Goal: Task Accomplishment & Management: Complete application form

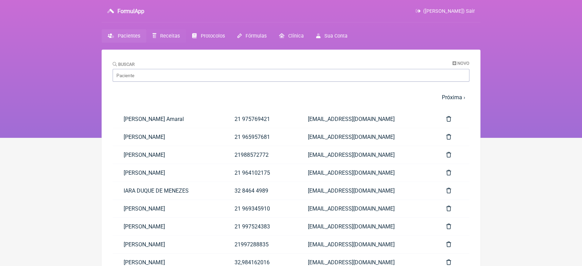
click at [177, 37] on span "Receitas" at bounding box center [170, 36] width 20 height 6
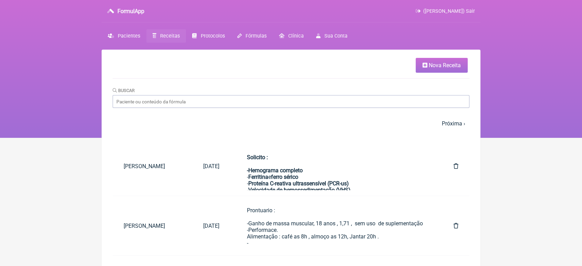
click at [440, 66] on span "Nova Receita" at bounding box center [444, 65] width 32 height 7
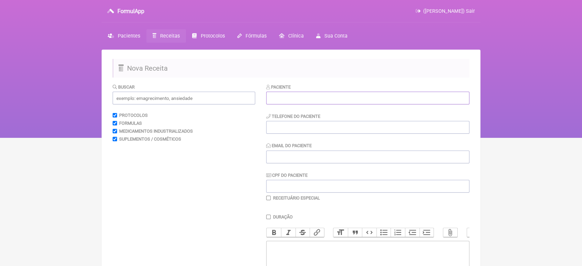
click at [355, 104] on input "text" at bounding box center [367, 98] width 203 height 13
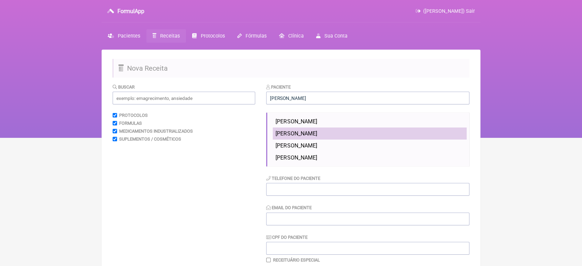
click at [317, 135] on span "SIMONE SANCHO DA SILVA CATARINA" at bounding box center [295, 133] width 41 height 7
type input "SIMONE SANCHO DA SILVA CATARINA"
type input "21 964996536"
type input "[EMAIL_ADDRESS][DOMAIN_NAME]"
type input "XXXXXXXXXXX"
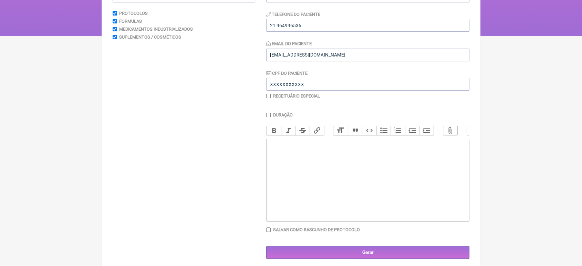
scroll to position [105, 0]
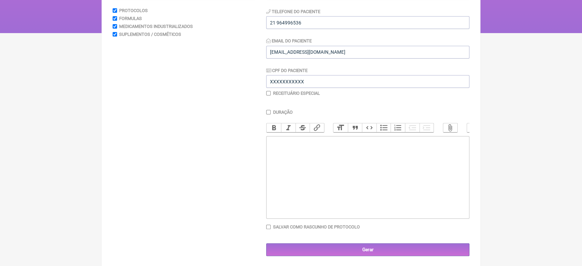
click at [338, 206] on trix-editor at bounding box center [367, 177] width 203 height 83
click at [272, 145] on trix-editor "uso Oral" at bounding box center [367, 177] width 203 height 83
click at [300, 149] on div "Uso Oral" at bounding box center [367, 144] width 195 height 13
type trix-editor "<div>Uso Oral<br>Puran T4--150mcg<br>1 comprimido pela manhã em jejum<br><br></…"
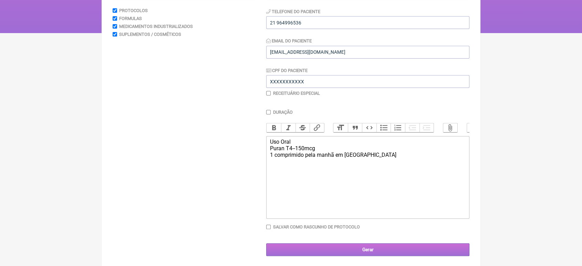
click at [352, 256] on input "Gerar" at bounding box center [367, 249] width 203 height 13
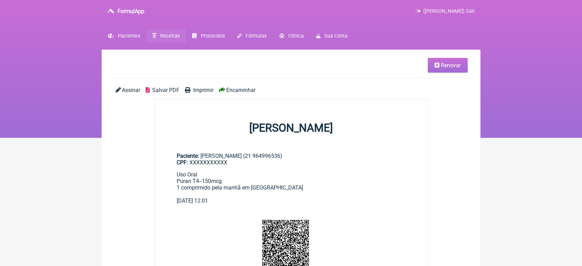
click at [251, 89] on span "Encaminhar" at bounding box center [240, 90] width 29 height 7
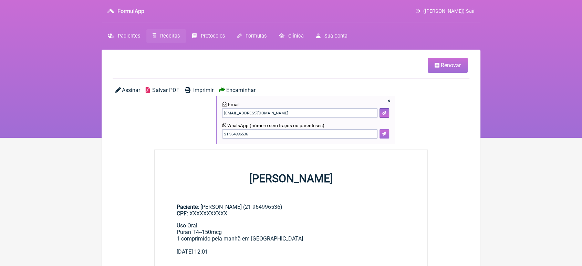
click at [386, 135] on button at bounding box center [384, 134] width 10 height 10
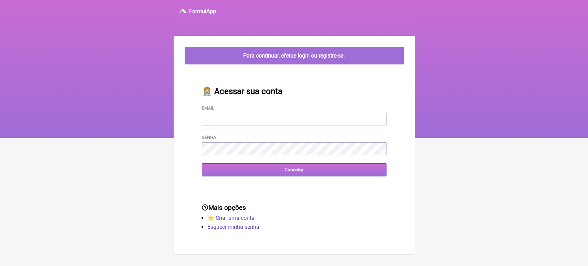
type input "[EMAIL_ADDRESS][DOMAIN_NAME]"
click at [238, 174] on input "Conectar" at bounding box center [294, 169] width 184 height 13
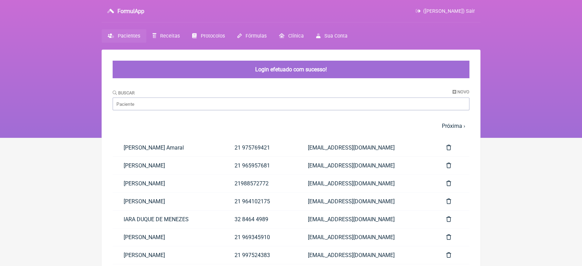
click at [202, 97] on div "Buscar Novo" at bounding box center [291, 99] width 357 height 21
click at [197, 99] on input "Buscar" at bounding box center [291, 103] width 357 height 13
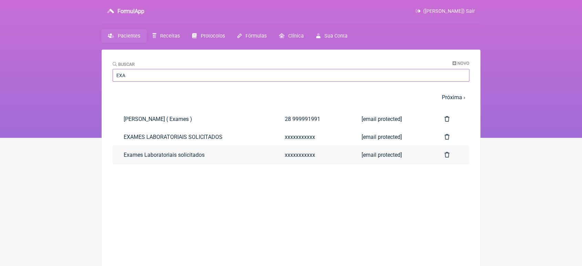
type input "EXA"
click at [140, 151] on link "Exames Laboratoriais solicitados" at bounding box center [193, 155] width 161 height 18
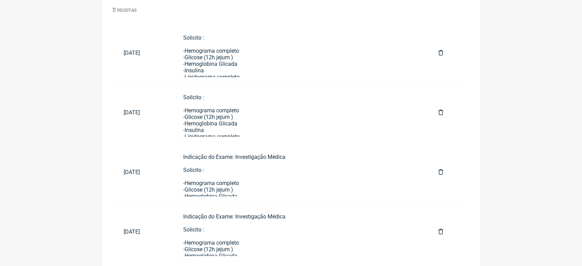
scroll to position [360, 0]
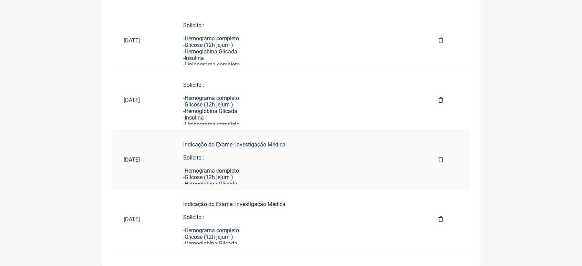
click at [256, 162] on div "Indicação do Exame: Investigação Médica Solicito : -Hemograma completo -Glicose…" at bounding box center [299, 242] width 233 height 203
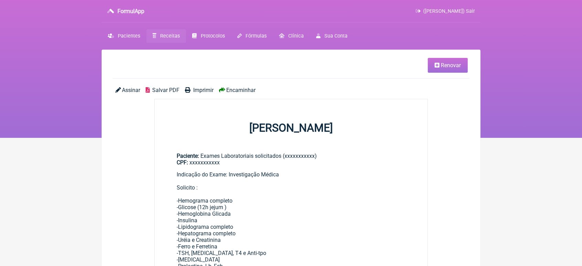
click at [441, 65] on span "Renovar" at bounding box center [451, 65] width 20 height 7
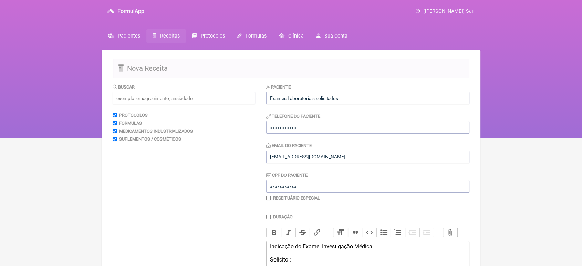
click at [366, 91] on div "Paciente Exames Laboratoriais solicitados" at bounding box center [367, 93] width 203 height 21
click at [360, 98] on input "Exames Laboratoriais solicitados" at bounding box center [367, 98] width 203 height 13
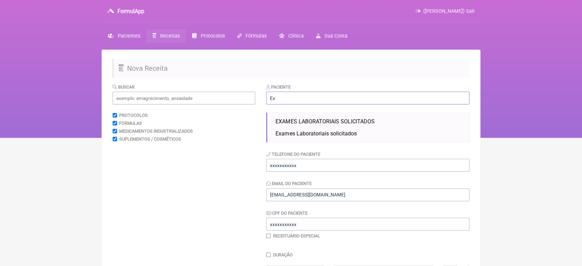
type input "E"
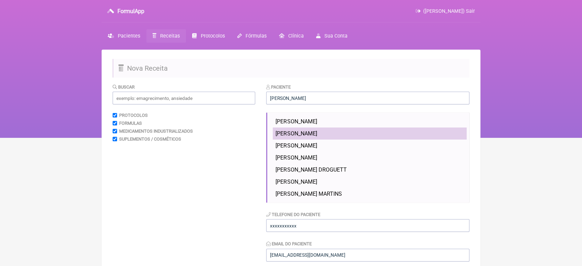
click at [341, 129] on li "RODRIGO GONÇALVES PEREIRA" at bounding box center [370, 133] width 194 height 12
type input "RODRIGO GONÇALVES PEREIRA"
type input "21 999661531"
type input "[EMAIL_ADDRESS][DOMAIN_NAME]"
type input "05691252780"
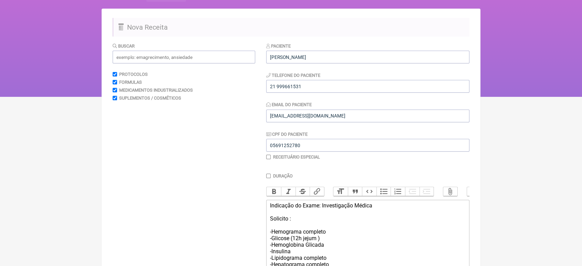
scroll to position [245, 0]
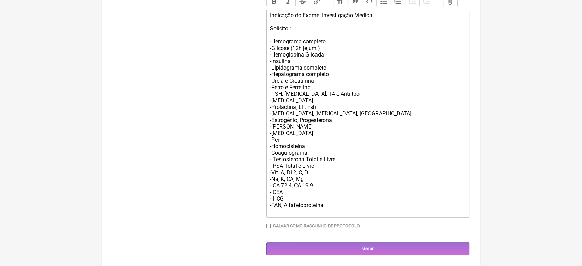
click at [328, 206] on div "Indicação do Exame: Investigação Médica Solicito : -Hemograma completo -Glicose…" at bounding box center [367, 113] width 195 height 203
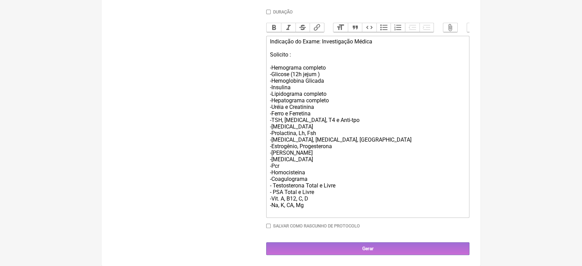
scroll to position [218, 0]
click at [308, 197] on div "Indicação do Exame: Investigação Médica Solicito : -Hemograma completo -Glicose…" at bounding box center [367, 126] width 195 height 177
click at [286, 198] on div "Indicação do Exame: Investigação Médica Solicito : -Hemograma completo -Glicose…" at bounding box center [367, 126] width 195 height 177
type trix-editor "<div>Indicação do Exame: Investigação Médica<br><br>Solicito :<br><br>-Hemogram…"
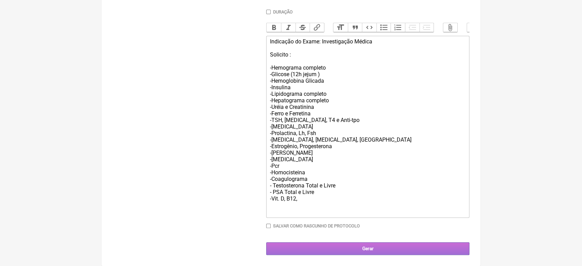
click at [363, 244] on input "Gerar" at bounding box center [367, 248] width 203 height 13
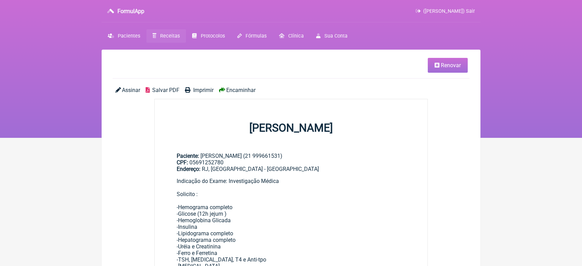
click at [245, 87] on span "Encaminhar" at bounding box center [240, 90] width 29 height 7
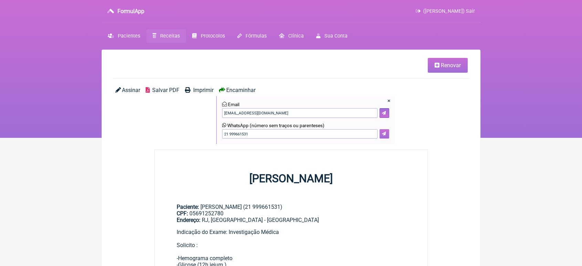
click at [383, 133] on icon at bounding box center [384, 133] width 4 height 4
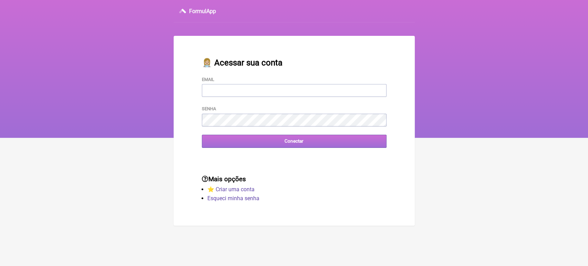
type input "[EMAIL_ADDRESS][DOMAIN_NAME]"
click at [266, 144] on input "Conectar" at bounding box center [294, 141] width 184 height 13
click at [253, 138] on input "Conectar" at bounding box center [294, 141] width 184 height 13
click at [258, 142] on input "Conectar" at bounding box center [294, 141] width 184 height 13
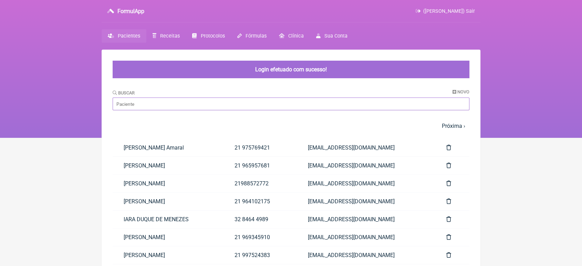
click at [206, 108] on input "Buscar" at bounding box center [291, 103] width 357 height 13
type input "E"
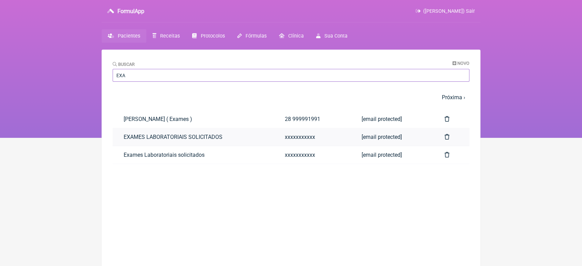
type input "EXA"
click at [129, 144] on link "EXAMES LABORATORIAIS SOLICITADOS" at bounding box center [193, 137] width 161 height 18
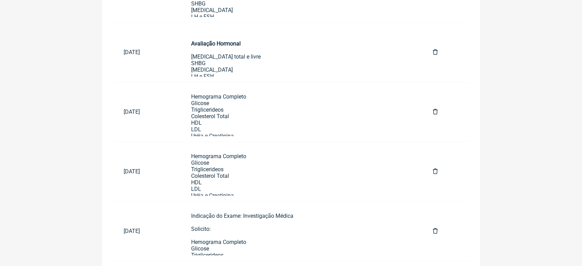
scroll to position [420, 0]
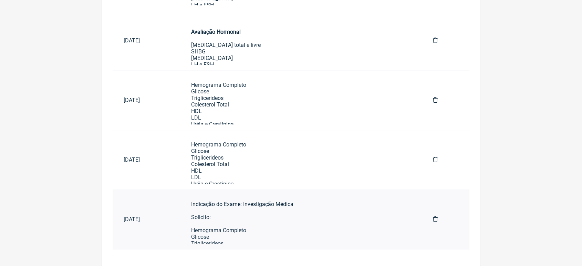
click at [198, 158] on link "Hemograma Completo Glicose Triglicerideos Colesterol Total HDL LDL Uréia e Crea…" at bounding box center [301, 160] width 242 height 48
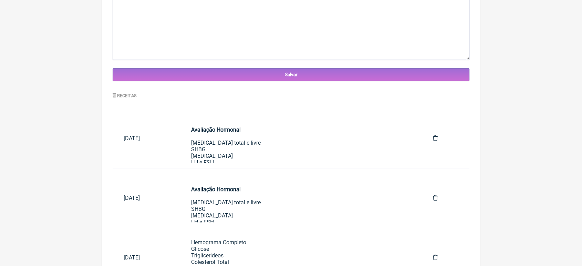
scroll to position [0, 0]
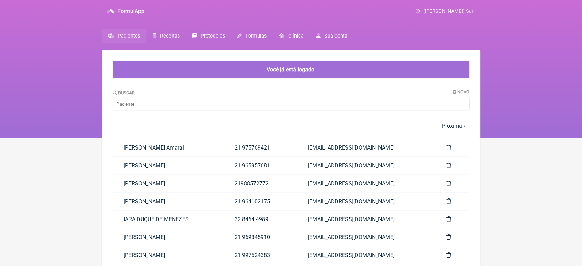
click at [205, 106] on input "Buscar" at bounding box center [291, 103] width 357 height 13
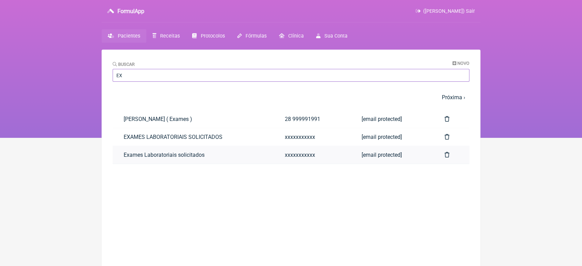
type input "EX"
click at [137, 156] on link "Exames Laboratoriais solicitados" at bounding box center [193, 155] width 161 height 18
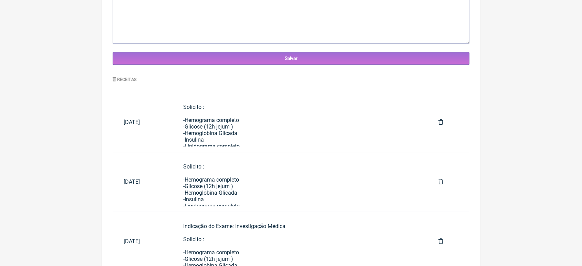
scroll to position [277, 0]
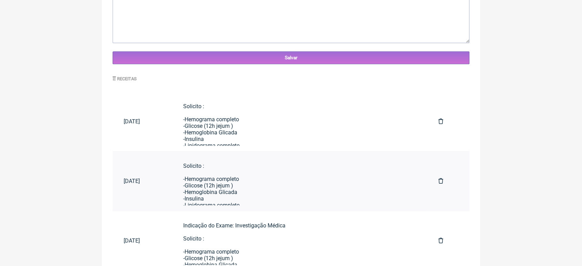
click at [261, 187] on div "Solicito : -Hemograma completo -Glicose (12h jejum ) -Hemoglobina Glicada -Insu…" at bounding box center [299, 260] width 233 height 196
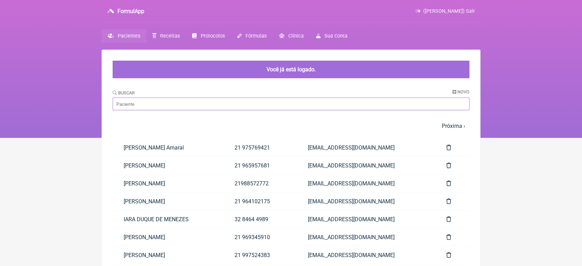
click at [206, 106] on input "Buscar" at bounding box center [291, 103] width 357 height 13
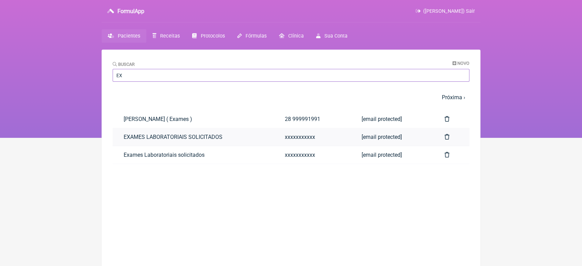
type input "EX"
click at [136, 138] on link "EXAMES LABORATORIAIS SOLICITADOS" at bounding box center [193, 137] width 161 height 18
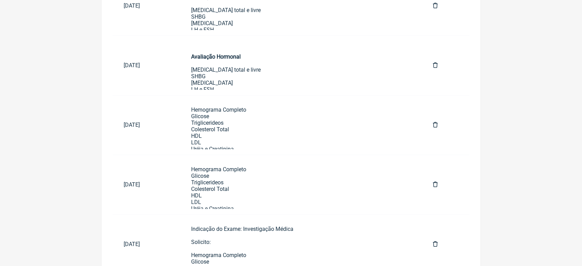
scroll to position [394, 0]
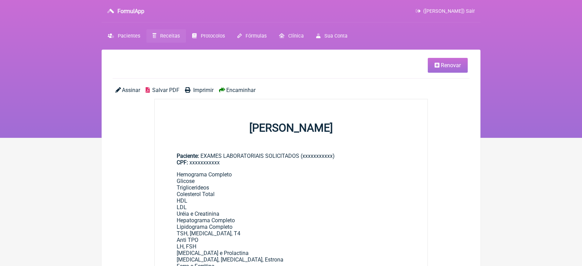
click at [431, 60] on link "Renovar" at bounding box center [447, 65] width 40 height 15
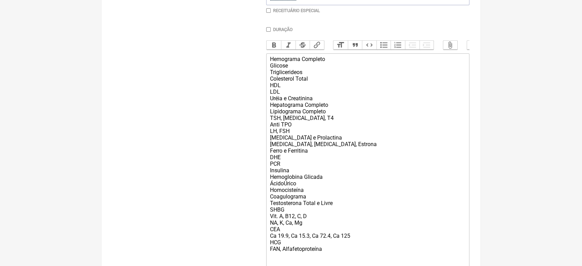
scroll to position [272, 0]
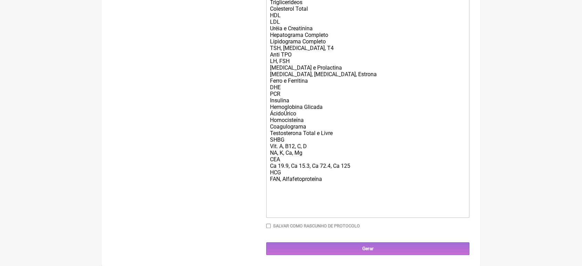
click at [368, 176] on div "Hemograma Completo Glicose Triglicerideos Colesterol Total HDL LDL Uréia e Crea…" at bounding box center [367, 100] width 195 height 229
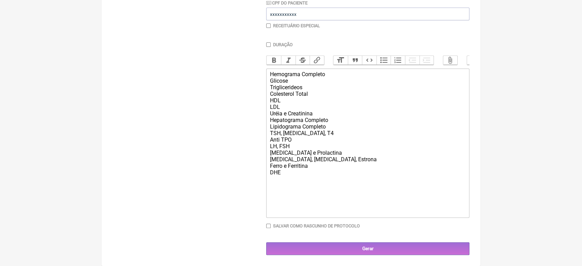
scroll to position [178, 0]
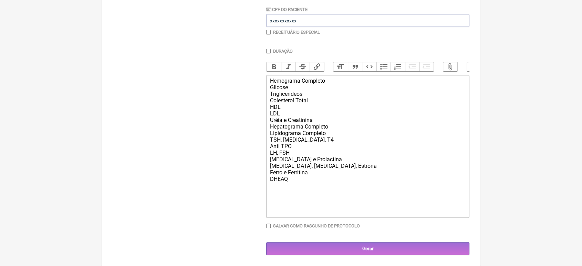
click at [368, 176] on div "Hemograma Completo Glicose Triglicerideos Colesterol Total HDL LDL Uréia e Crea…" at bounding box center [367, 145] width 195 height 137
click at [322, 173] on div "Hemograma Completo Glicose Triglicerideos Colesterol Total HDL LDL Uréia e Crea…" at bounding box center [367, 145] width 195 height 137
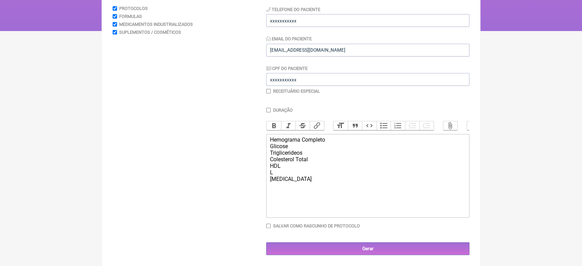
scroll to position [114, 0]
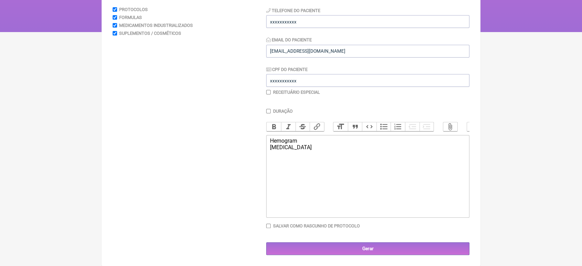
type trix-editor "<div><br>DHEA<br><br><br><br><br><br></div>"
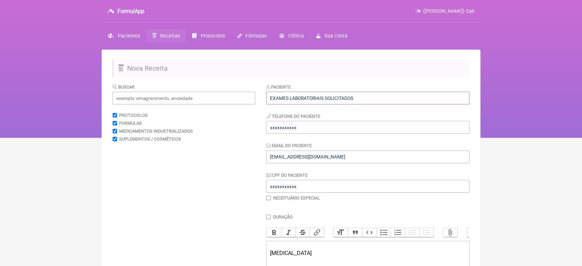
click at [359, 97] on input "EXAMES LABORATORIAIS SOLICITADOS" at bounding box center [367, 98] width 203 height 13
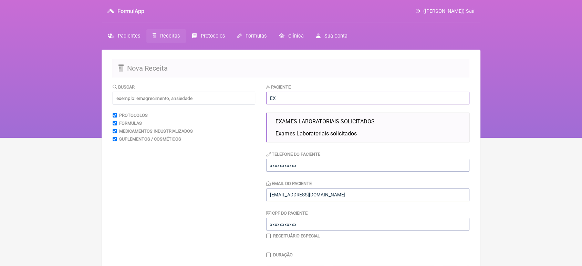
type input "E"
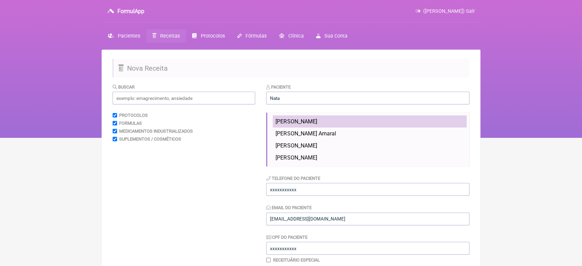
click at [368, 120] on li "NATALIA JUSTINO DA ROCHA" at bounding box center [370, 121] width 194 height 12
type input "NATALIA JUSTINO DA ROCHA"
type input "21 982426030"
type input "VINI_PASCHOAL@YAHOO.COM.BR"
type input "15082227700"
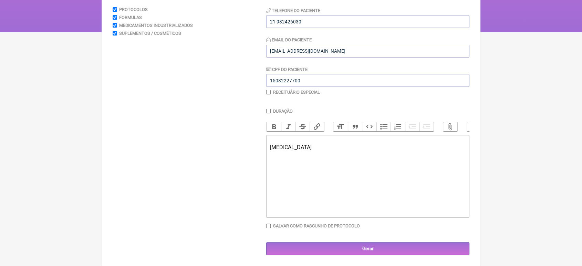
scroll to position [114, 0]
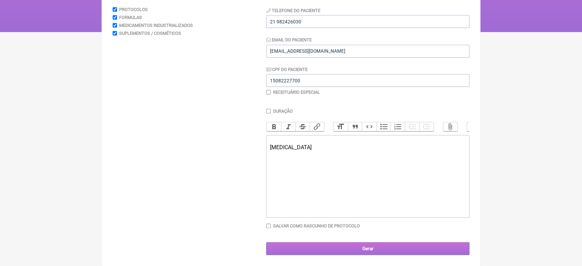
click at [391, 247] on input "Gerar" at bounding box center [367, 248] width 203 height 13
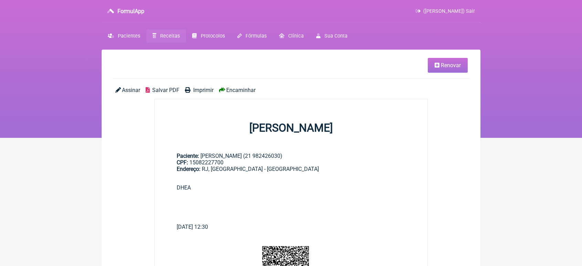
click at [243, 91] on span "Encaminhar" at bounding box center [240, 90] width 29 height 7
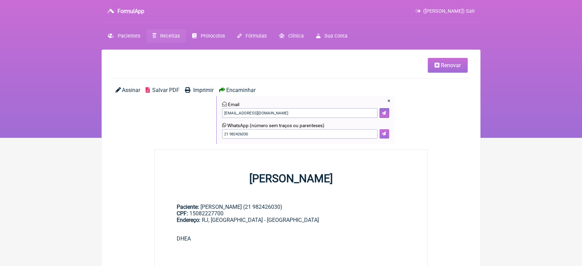
click at [384, 134] on icon at bounding box center [384, 133] width 4 height 4
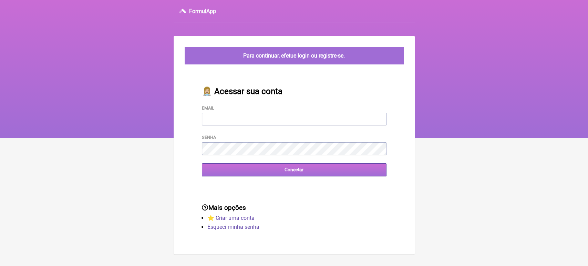
type input "vini_paschoal@yahoo.com.br"
click at [257, 173] on input "Conectar" at bounding box center [294, 169] width 184 height 13
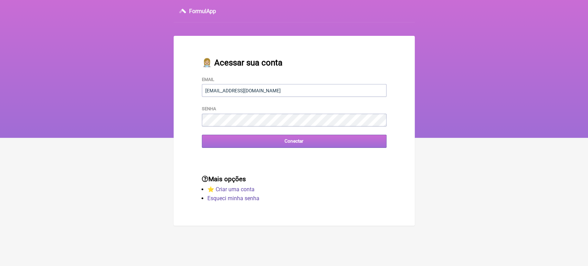
click at [216, 141] on input "Conectar" at bounding box center [294, 141] width 184 height 13
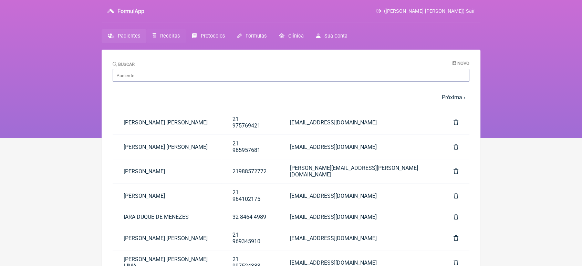
click at [172, 35] on span "Receitas" at bounding box center [170, 36] width 20 height 6
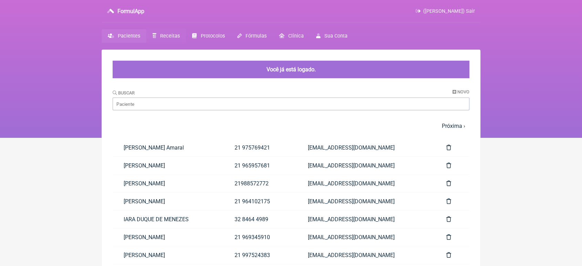
click at [167, 33] on span "Receitas" at bounding box center [170, 36] width 20 height 6
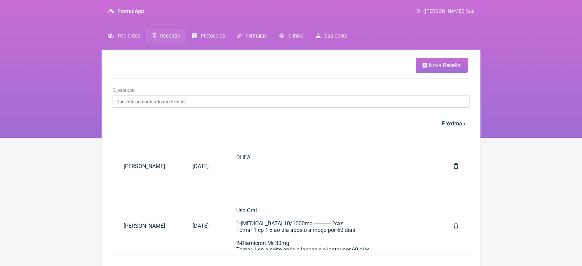
click at [437, 62] on span "Nova Receita" at bounding box center [444, 65] width 32 height 7
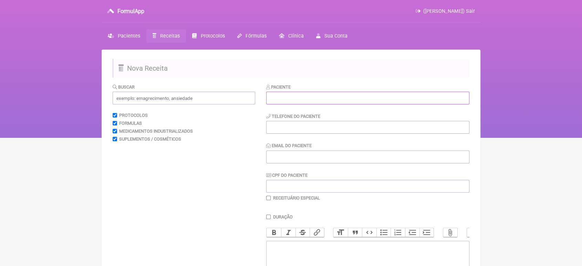
click at [327, 103] on input "text" at bounding box center [367, 98] width 203 height 13
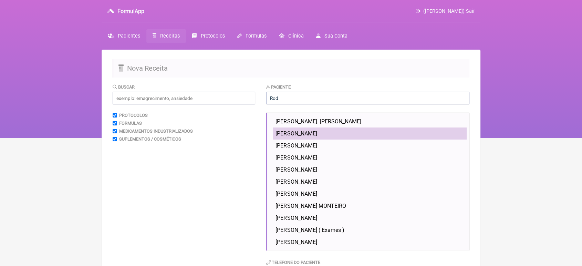
click at [381, 131] on li "RODRIGO GONÇALVES PEREIRA" at bounding box center [370, 133] width 194 height 12
type input "RODRIGO GONÇALVES PEREIRA"
type input "21 999661531"
type input "RODZCONCALVES@GMAIL.COM"
type input "05691252780"
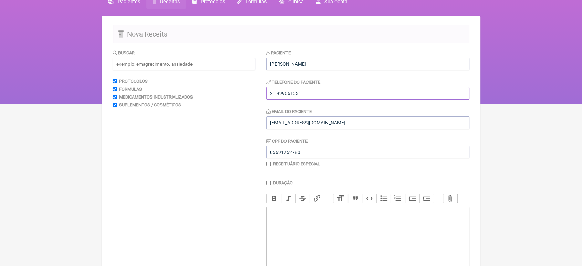
scroll to position [114, 0]
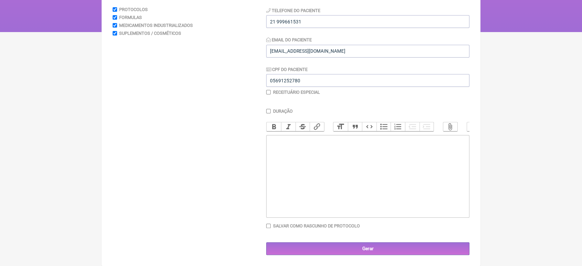
click at [409, 139] on trix-editor at bounding box center [367, 176] width 203 height 83
click at [273, 135] on trix-editor "0 Manipulado" at bounding box center [367, 176] width 203 height 83
click at [322, 142] on div "1) Manipulado" at bounding box center [367, 140] width 195 height 7
type trix-editor "<div>1) Manipulado:<br><br>Oxandrolona/ 10mg<br>Excipiente QSP Cápsula<br>Posol…"
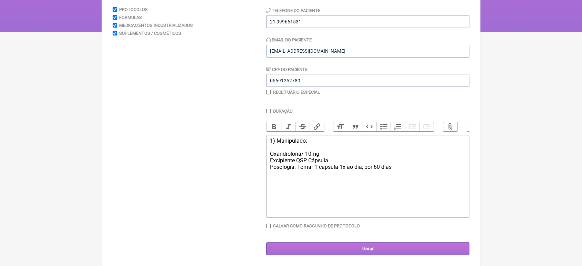
click at [342, 246] on input "Gerar" at bounding box center [367, 248] width 203 height 13
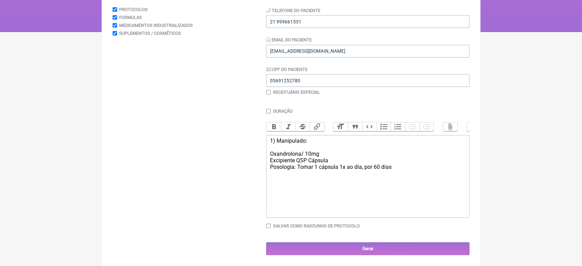
click at [268, 90] on input "checkbox" at bounding box center [268, 92] width 4 height 4
checkbox input "true"
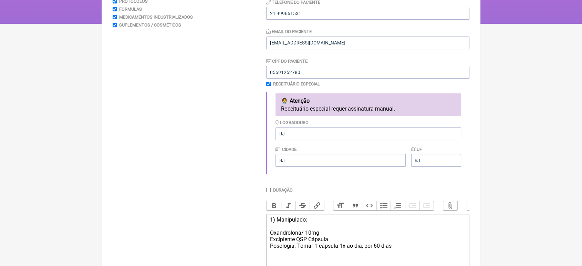
click at [337, 129] on div "Logradouro RJ" at bounding box center [368, 129] width 186 height 21
click at [332, 131] on input "RJ" at bounding box center [368, 133] width 186 height 13
type input "R"
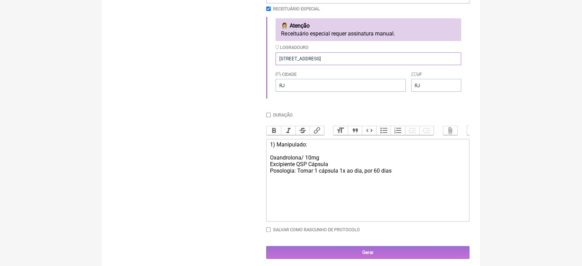
scroll to position [203, 0]
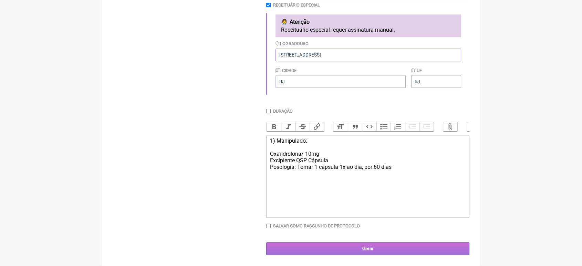
type input "[STREET_ADDRESS]"
click at [405, 245] on input "Gerar" at bounding box center [367, 248] width 203 height 13
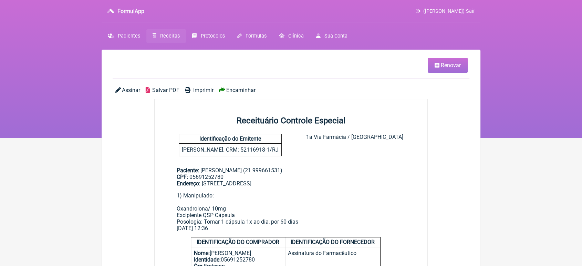
click at [234, 87] on span "Encaminhar" at bounding box center [240, 90] width 29 height 7
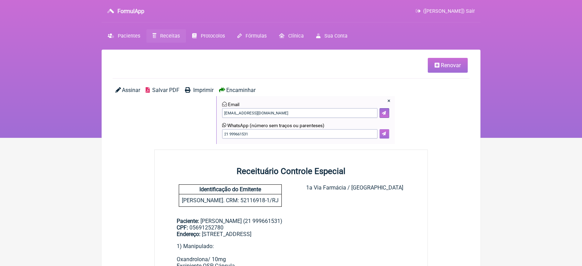
click at [385, 135] on icon at bounding box center [384, 133] width 4 height 4
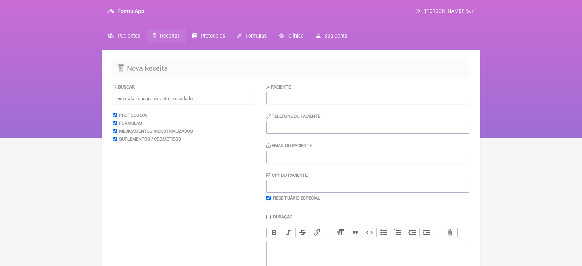
scroll to position [114, 0]
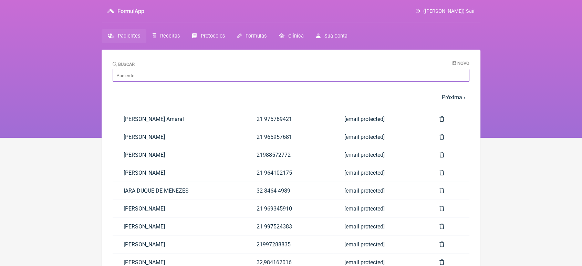
click at [119, 75] on input "Buscar" at bounding box center [291, 75] width 357 height 13
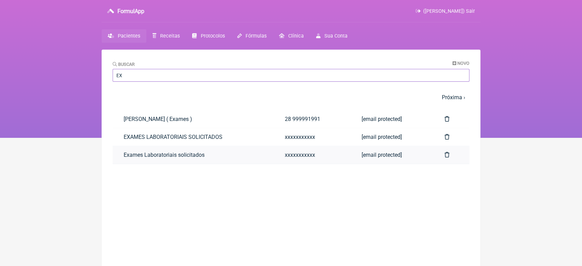
type input "EX"
click at [135, 152] on link "Exames Laboratoriais solicitados" at bounding box center [193, 155] width 161 height 18
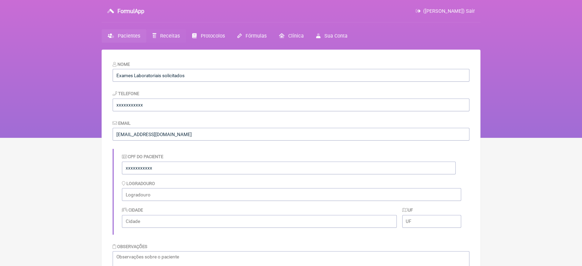
click at [166, 36] on span "Receitas" at bounding box center [170, 36] width 20 height 6
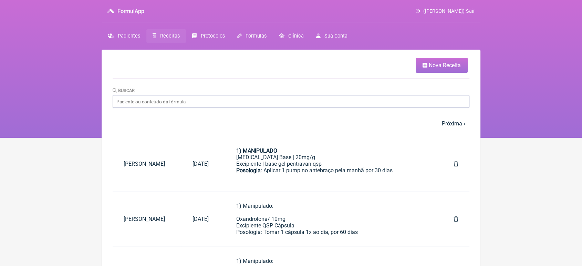
click at [426, 66] on icon at bounding box center [424, 65] width 5 height 6
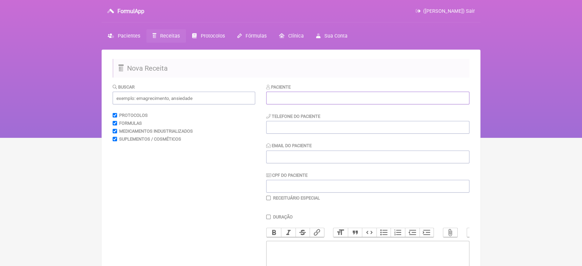
click at [356, 94] on input "text" at bounding box center [367, 98] width 203 height 13
type input "Monica Archibusacci"
click at [288, 186] on input "CPF do Paciente" at bounding box center [367, 186] width 203 height 13
click at [286, 155] on input "Email do Paciente" at bounding box center [367, 156] width 203 height 13
type input "Vini_"
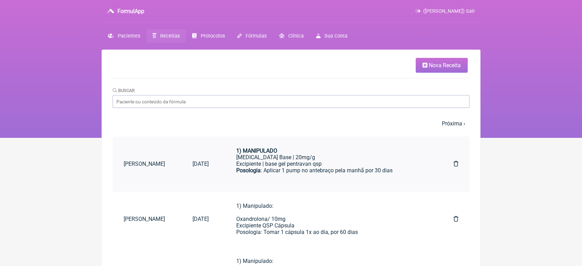
click at [167, 172] on link "Simone Pinheiro de Lima Moraes Costa" at bounding box center [147, 164] width 69 height 18
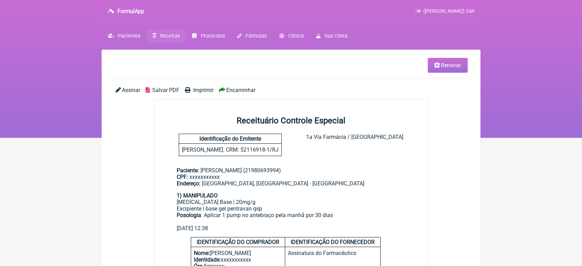
click at [167, 174] on main "Paciente: Simone Pinheiro de Lima Moraes Costa (21980693994) CPF: xxxxxxxxxxx E…" at bounding box center [291, 196] width 273 height 81
click at [234, 94] on div "Assinar Salvar PDF Imprimir Encaminhar" at bounding box center [291, 93] width 357 height 12
click at [234, 93] on span "Encaminhar" at bounding box center [240, 90] width 29 height 7
click at [167, 36] on span "Receitas" at bounding box center [170, 36] width 20 height 6
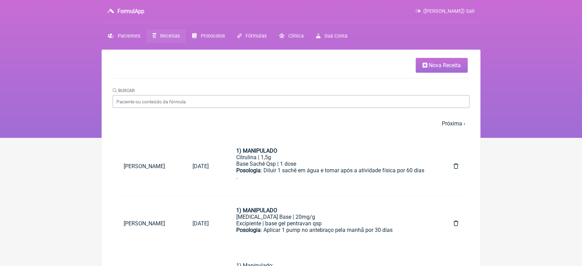
click at [438, 68] on span "Nova Receita" at bounding box center [444, 65] width 32 height 7
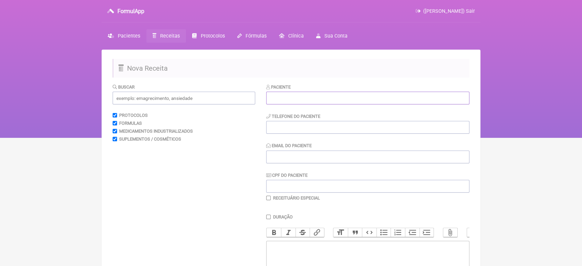
click at [323, 103] on input "text" at bounding box center [367, 98] width 203 height 13
type input "Monica Archibusacci"
click at [311, 128] on input "tel" at bounding box center [367, 127] width 203 height 13
type input "21993661195"
click at [297, 159] on input "Email do Paciente" at bounding box center [367, 156] width 203 height 13
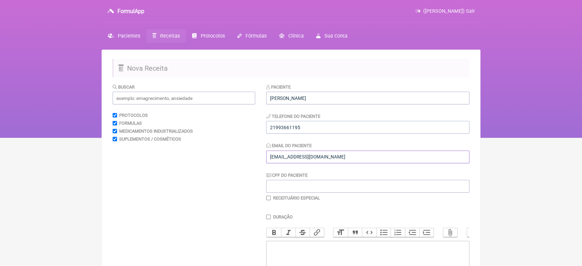
type input "vini_paschoal@yahoo.com.br"
click at [279, 186] on input "CPF do Paciente" at bounding box center [367, 186] width 203 height 13
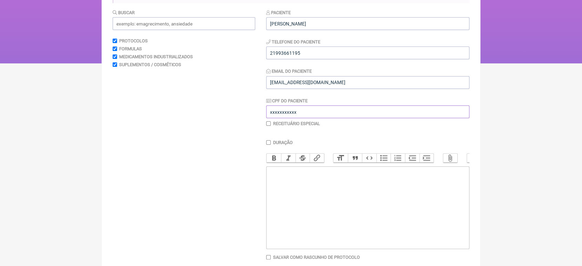
scroll to position [93, 0]
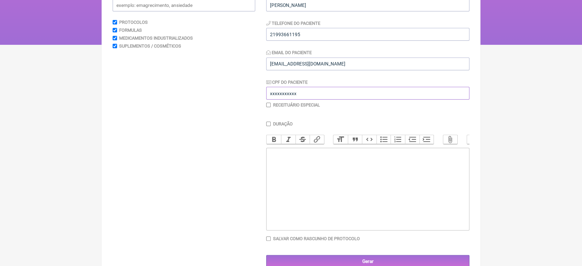
type input "xxxxxxxxxxx"
click at [419, 211] on trix-editor at bounding box center [367, 189] width 203 height 83
click at [270, 158] on div "Solicito:" at bounding box center [367, 156] width 195 height 13
click at [275, 156] on trix-editor "Solicito:" at bounding box center [367, 189] width 203 height 83
click at [273, 179] on trix-editor "Indicação do Exame: Investigação Clínica Solicito:" at bounding box center [367, 189] width 203 height 83
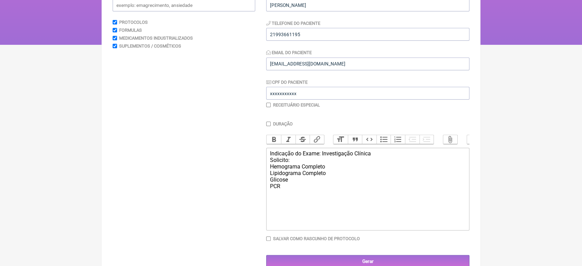
click at [289, 196] on div "Indicação do Exame: Investigação Clínica Solicito: Hemograma Completo Lipidogra…" at bounding box center [367, 173] width 195 height 46
type trix-editor "<div><br><br></div>"
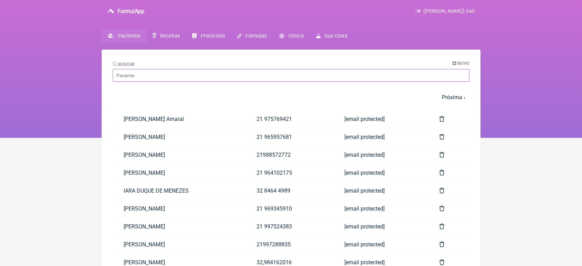
click at [123, 70] on input "Buscar" at bounding box center [291, 75] width 357 height 13
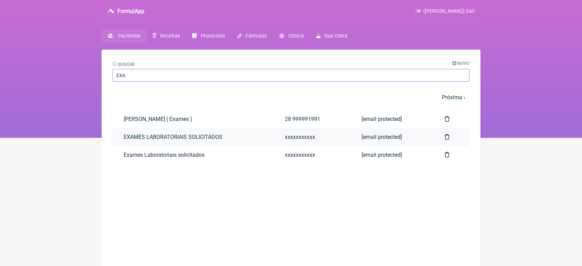
type input "EXA"
click at [127, 134] on link "EXAMES LABORATORIAIS SOLICITADOS" at bounding box center [193, 137] width 161 height 18
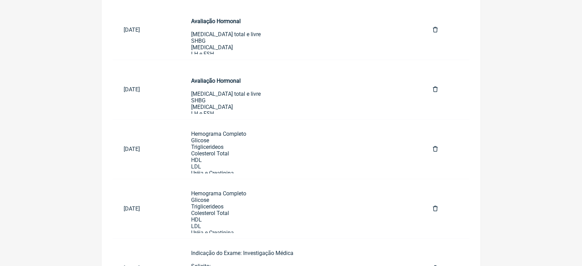
scroll to position [420, 0]
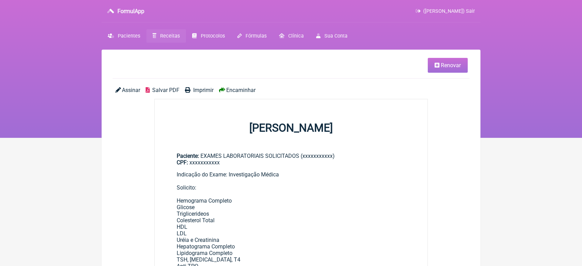
click at [440, 61] on link "Renovar" at bounding box center [447, 65] width 40 height 15
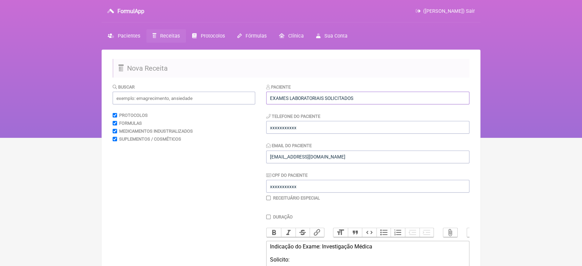
click at [366, 99] on input "EXAMES LABORATORIAIS SOLICITADOS" at bounding box center [367, 98] width 203 height 13
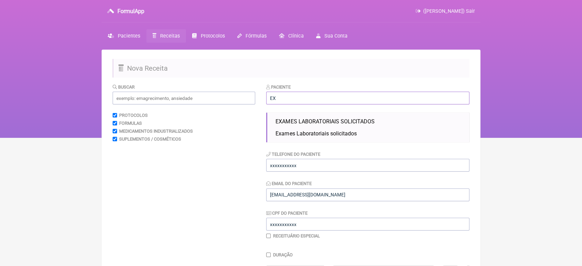
type input "E"
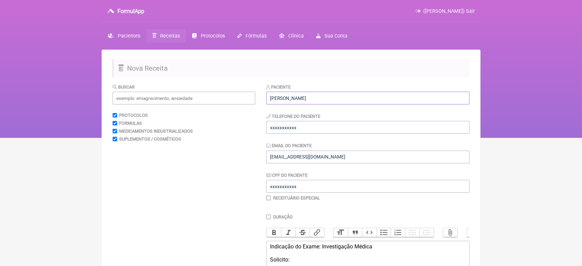
type input "Monica Acchibusacci"
click at [342, 124] on input "xxxxxxxxxxx" at bounding box center [367, 127] width 203 height 13
type input "x"
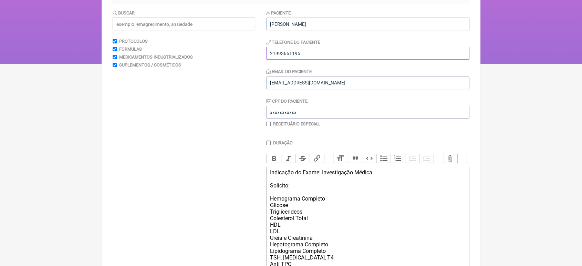
scroll to position [220, 0]
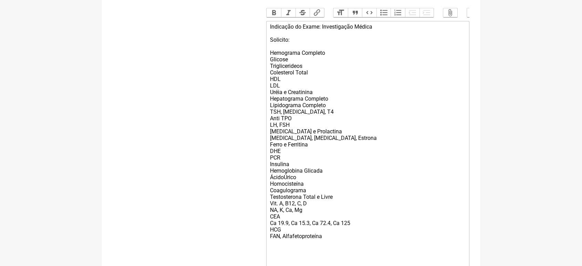
type input "21993661195"
click at [319, 82] on div "Indicação do Exame: Investigação Médica Solicito: Hemograma Completo Glicose Tr…" at bounding box center [367, 147] width 195 height 248
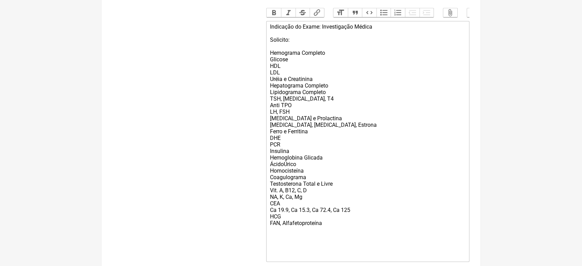
click at [290, 84] on div "Indicação do Exame: Investigação Médica Solicito: Hemograma Completo Glicose HD…" at bounding box center [367, 140] width 195 height 235
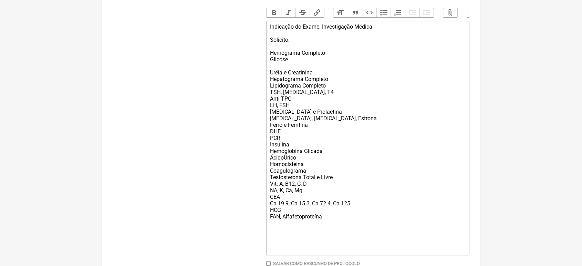
click at [330, 88] on div "Indicação do Exame: Investigação Médica Solicito: Hemograma Completo Glicose Ur…" at bounding box center [367, 137] width 195 height 229
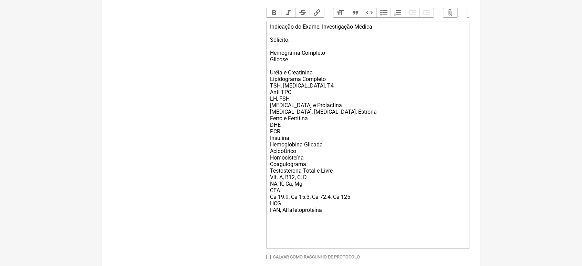
click at [271, 79] on div "Indicação do Exame: Investigação Médica Solicito: Hemograma Completo Glicose Ur…" at bounding box center [367, 134] width 195 height 222
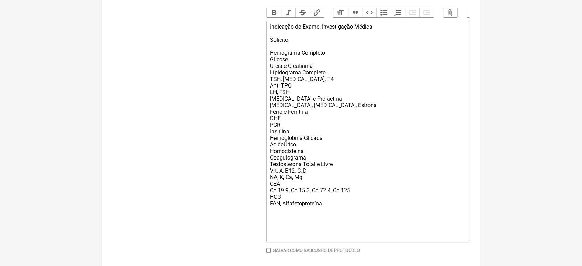
click at [303, 88] on div "Indicação do Exame: Investigação Médica Solicito: Hemograma Completo Glicose Ur…" at bounding box center [367, 131] width 195 height 216
click at [294, 100] on div "Indicação do Exame: Investigação Médica Solicito: Hemograma Completo Glicose Ur…" at bounding box center [367, 131] width 195 height 216
click at [296, 96] on div "Indicação do Exame: Investigação Médica Solicito: Hemograma Completo Glicose Ur…" at bounding box center [367, 131] width 195 height 216
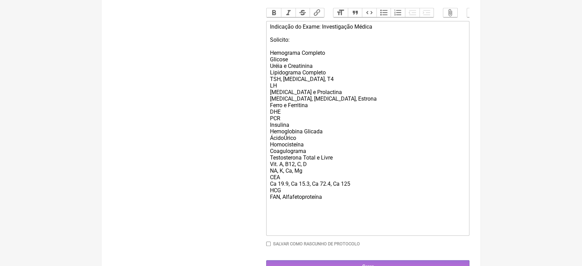
click at [296, 131] on div "Indicação do Exame: Investigação Médica Solicito: Hemograma Completo Glicose Ur…" at bounding box center [367, 127] width 195 height 209
click at [321, 100] on div "Indicação do Exame: Investigação Médica Solicito: Hemograma Completo Glicose Ur…" at bounding box center [367, 127] width 195 height 209
click at [284, 175] on div "Indicação do Exame: Investigação Médica Solicito: Hemograma Completo Glicose Ur…" at bounding box center [367, 127] width 195 height 209
click at [303, 176] on div "Indicação do Exame: Investigação Médica Solicito: Hemograma Completo Glicose Ur…" at bounding box center [367, 127] width 195 height 209
click at [295, 100] on div "Indicação do Exame: Investigação Médica Solicito: Hemograma Completo Glicose Ur…" at bounding box center [367, 127] width 195 height 209
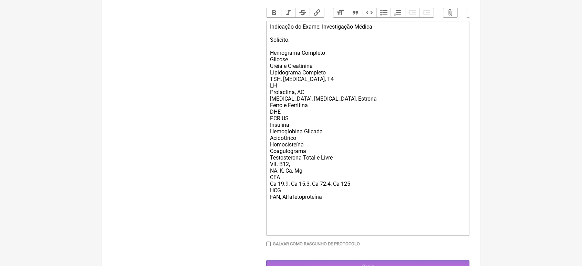
click at [307, 102] on div "Indicação do Exame: Investigação Médica Solicito: Hemograma Completo Glicose Ur…" at bounding box center [367, 127] width 195 height 209
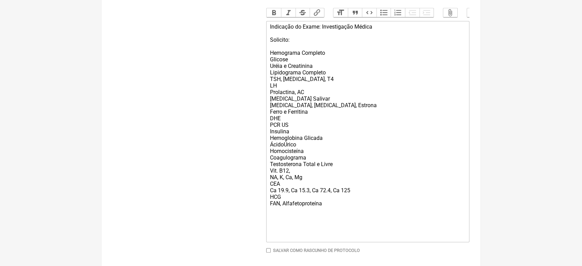
click at [342, 118] on div "Indicação do Exame: Investigação Médica Solicito: Hemograma Completo Glicose Ur…" at bounding box center [367, 131] width 195 height 216
click at [319, 122] on div "Indicação do Exame: Investigação Médica Solicito: Hemograma Completo Glicose Ur…" at bounding box center [367, 131] width 195 height 216
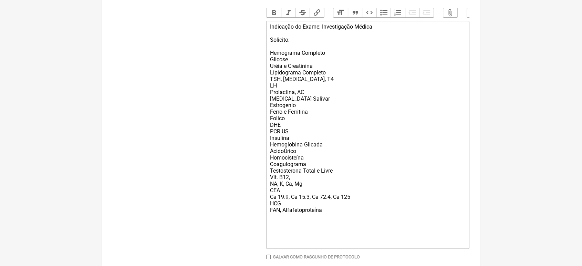
click at [320, 102] on div "Indicação do Exame: Investigação Médica Solicito: Hemograma Completo Glicose Ur…" at bounding box center [367, 134] width 195 height 222
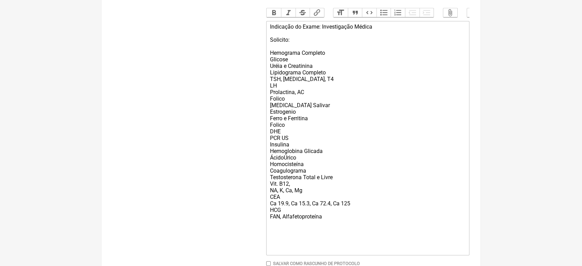
click at [292, 132] on div "Indicação do Exame: Investigação Médica Solicito: Hemograma Completo Glicose Ur…" at bounding box center [367, 137] width 195 height 229
click at [289, 134] on div "Indicação do Exame: Investigação Médica Solicito: Hemograma Completo Glicose Ur…" at bounding box center [367, 137] width 195 height 229
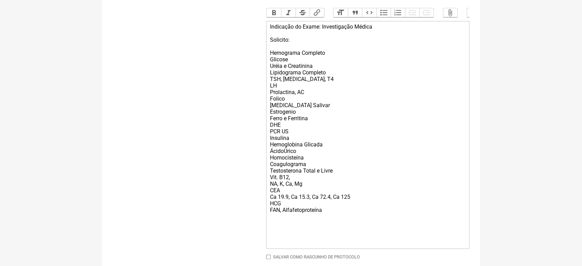
click at [322, 116] on div "Indicação do Exame: Investigação Médica Solicito: Hemograma Completo Glicose Ur…" at bounding box center [367, 134] width 195 height 222
click at [311, 114] on div "Indicação do Exame: Investigação Médica Solicito: Hemograma Completo Glicose Ur…" at bounding box center [367, 134] width 195 height 222
click at [314, 129] on div "Indicação do Exame: Investigação Médica Solicito: Hemograma Completo Glicose Ur…" at bounding box center [367, 134] width 195 height 222
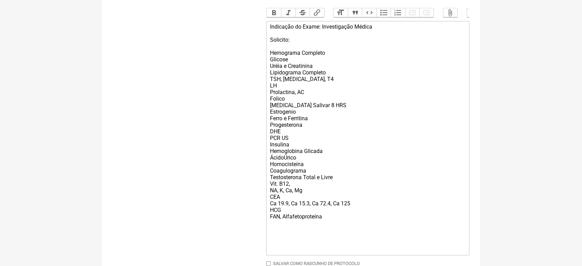
click at [328, 164] on div "Indicação do Exame: Investigação Médica Solicito: Hemograma Completo Glicose Ur…" at bounding box center [367, 137] width 195 height 229
click at [293, 141] on div "Indicação do Exame: Investigação Médica Solicito: Hemograma Completo Glicose Ur…" at bounding box center [367, 137] width 195 height 229
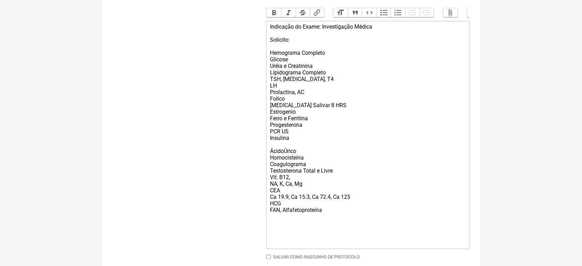
click at [289, 152] on div "Indicação do Exame: Investigação Médica Solicito: Hemograma Completo Glicose Ur…" at bounding box center [367, 134] width 195 height 222
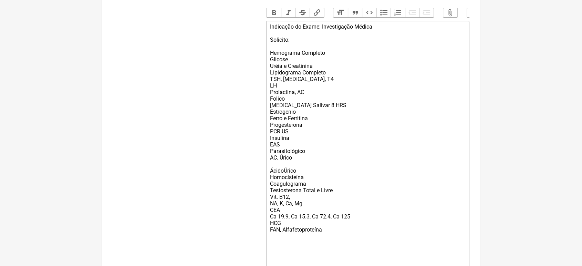
click at [297, 181] on div "Indicação do Exame: Investigação Médica Solicito: Hemograma Completo Glicose Ur…" at bounding box center [367, 144] width 195 height 242
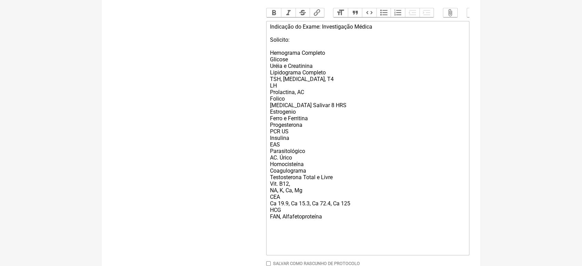
click at [270, 107] on div "Indicação do Exame: Investigação Médica Solicito: Hemograma Completo Glicose Ur…" at bounding box center [367, 137] width 195 height 229
click at [314, 100] on div "Indicação do Exame: Investigação Médica Solicito: Hemograma Completo Glicose Ur…" at bounding box center [367, 137] width 195 height 229
click at [296, 169] on div "Indicação do Exame: Investigação Médica Solicito: Hemograma Completo Glicose Ur…" at bounding box center [367, 137] width 195 height 229
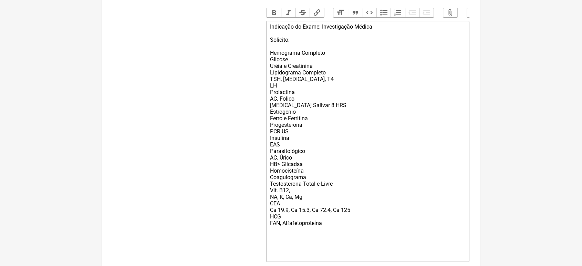
click at [279, 177] on div "Indicação do Exame: Investigação Médica Solicito: Hemograma Completo Glicose Ur…" at bounding box center [367, 140] width 195 height 235
click at [307, 174] on div "Indicação do Exame: Investigação Médica Solicito: Hemograma Completo Glicose Ur…" at bounding box center [367, 140] width 195 height 235
click at [308, 182] on div "Indicação do Exame: Investigação Médica Solicito: Hemograma Completo Glicose Ur…" at bounding box center [367, 140] width 195 height 235
click at [340, 198] on div "Indicação do Exame: Investigação Médica Solicito: Hemograma Completo Glicose Ur…" at bounding box center [367, 140] width 195 height 235
click at [306, 187] on div "Indicação do Exame: Investigação Médica Solicito: Hemograma Completo Glicose Ur…" at bounding box center [367, 140] width 195 height 235
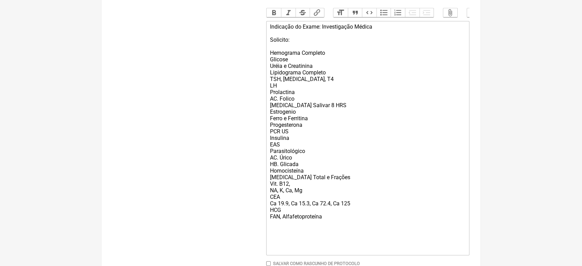
click at [299, 147] on div "Indicação do Exame: Investigação Médica Solicito: Hemograma Completo Glicose Ur…" at bounding box center [367, 137] width 195 height 229
click at [346, 187] on div "Indicação do Exame: Investigação Médica Solicito: Hemograma Completo Glicose Ur…" at bounding box center [367, 137] width 195 height 229
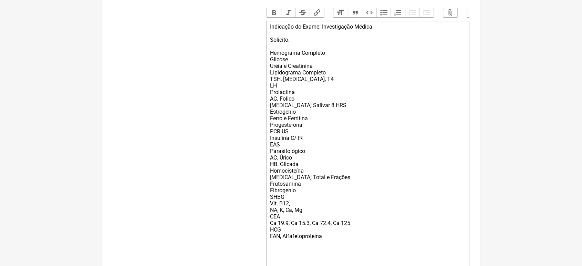
click at [336, 85] on div "Indicação do Exame: Investigação Médica Solicito: Hemograma Completo Glicose Ur…" at bounding box center [367, 147] width 195 height 248
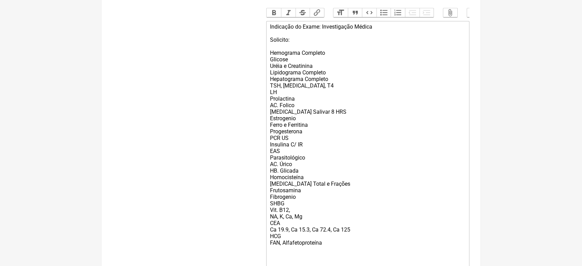
click at [279, 89] on div "Indicação do Exame: Investigação Médica Solicito: Hemograma Completo Glicose Ur…" at bounding box center [367, 150] width 195 height 255
click at [319, 98] on div "Indicação do Exame: Investigação Médica Solicito: Hemograma Completo Glicose Ur…" at bounding box center [367, 150] width 195 height 255
click at [292, 215] on div "Indicação do Exame: Investigação Médica Solicito: Hemograma Completo Glicose Ur…" at bounding box center [367, 150] width 195 height 255
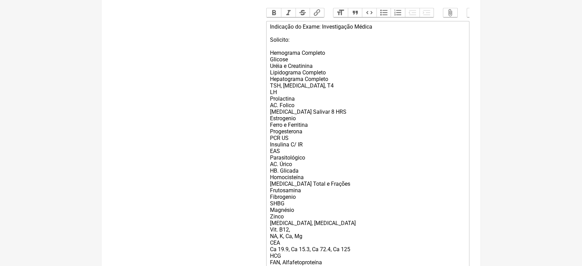
drag, startPoint x: 292, startPoint y: 215, endPoint x: 504, endPoint y: 187, distance: 214.6
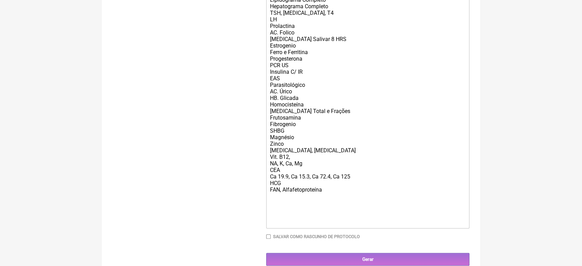
scroll to position [293, 0]
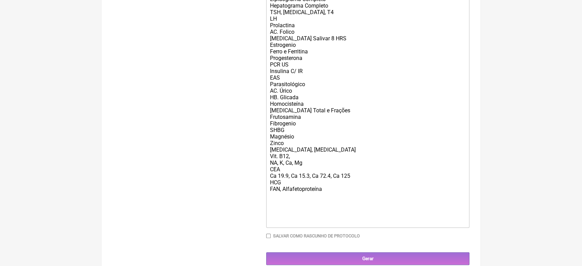
click at [311, 177] on div "Indicação do Exame: Investigação Médica Solicito: Hemograma Completo Glicose Ur…" at bounding box center [367, 87] width 195 height 275
click at [297, 170] on div "Indicação do Exame: Investigação Médica Solicito: Hemograma Completo Glicose Ur…" at bounding box center [367, 87] width 195 height 275
click at [351, 206] on div "Indicação do Exame: Investigação Médica Solicito: Hemograma Completo Glicose Ur…" at bounding box center [367, 87] width 195 height 275
click at [352, 203] on div "Indicação do Exame: Investigação Médica Solicito: Hemograma Completo Glicose Ur…" at bounding box center [367, 87] width 195 height 275
click at [338, 199] on div "Indicação do Exame: Investigação Médica Solicito: Hemograma Completo Glicose Ur…" at bounding box center [367, 87] width 195 height 275
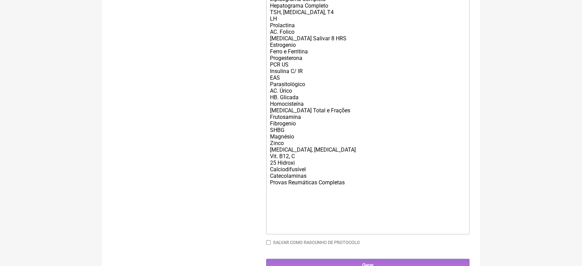
click at [281, 25] on div "Indicação do Exame: Investigação Médica Solicito: Hemograma Completo Glicose Ur…" at bounding box center [367, 90] width 195 height 281
click at [278, 30] on div "Indicação do Exame: Investigação Médica Solicito: Hemograma Completo Glicose Ur…" at bounding box center [367, 90] width 195 height 281
click at [354, 193] on div "Indicação do Exame: Investigação Médica Solicito: Hemograma Completo Glicose Ur…" at bounding box center [367, 90] width 195 height 281
click at [353, 195] on div "Indicação do Exame: Investigação Médica Solicito: Hemograma Completo Glicose Ur…" at bounding box center [367, 90] width 195 height 281
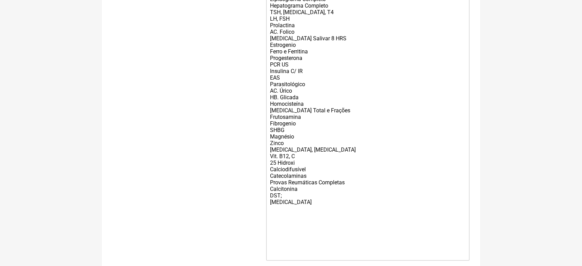
click at [308, 214] on div "Indicação do Exame: Investigação Médica Solicito: Hemograma Completo Glicose Ur…" at bounding box center [367, 103] width 195 height 307
click at [282, 231] on div "Indicação do Exame: Investigação Médica Solicito: Hemograma Completo Glicose Ur…" at bounding box center [367, 113] width 195 height 327
click at [286, 229] on div "Indicação do Exame: Investigação Médica Solicito: Hemograma Completo Glicose Ur…" at bounding box center [367, 113] width 195 height 327
click at [342, 227] on div "Indicação do Exame: Investigação Médica Solicito: Hemograma Completo Glicose Ur…" at bounding box center [367, 113] width 195 height 327
click at [342, 230] on div "Indicação do Exame: Investigação Médica Solicito: Hemograma Completo Glicose Ur…" at bounding box center [367, 113] width 195 height 327
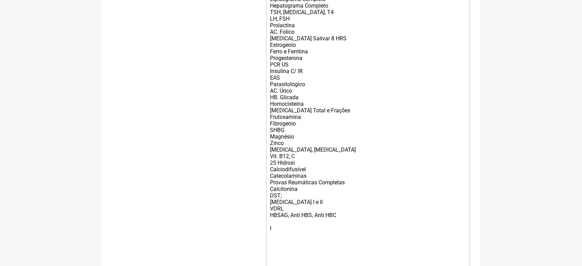
click at [276, 246] on div "Indicação do Exame: Investigação Médica Solicito: Hemograma Completo Glicose Ur…" at bounding box center [367, 117] width 195 height 334
type trix-editor "<div>Indicação do Exame: Investigação Médica<br><br>Solicito:<br><br>Hemograma …"
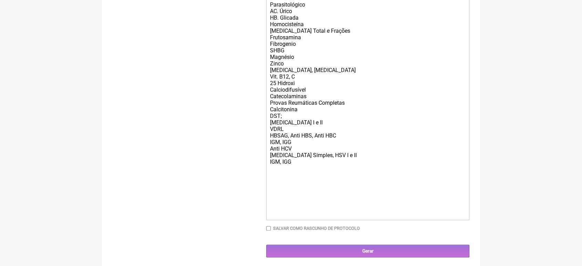
scroll to position [393, 0]
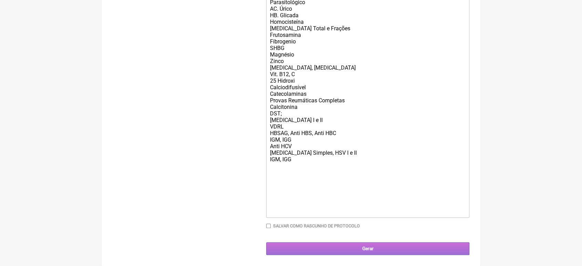
click at [339, 246] on input "Gerar" at bounding box center [367, 248] width 203 height 13
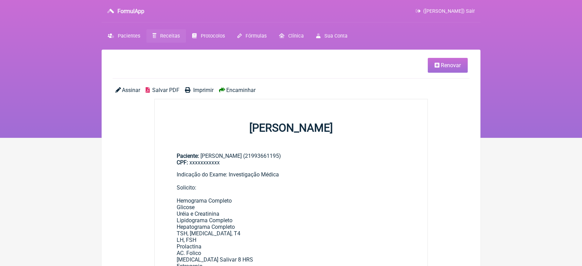
click at [238, 89] on span "Encaminhar" at bounding box center [240, 90] width 29 height 7
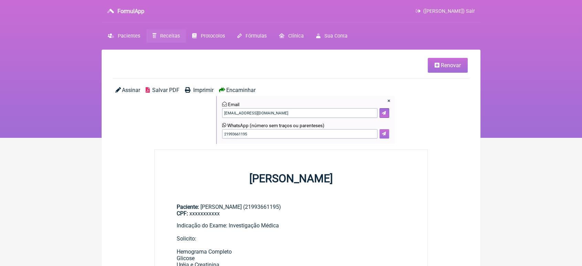
click at [380, 135] on button at bounding box center [384, 134] width 10 height 10
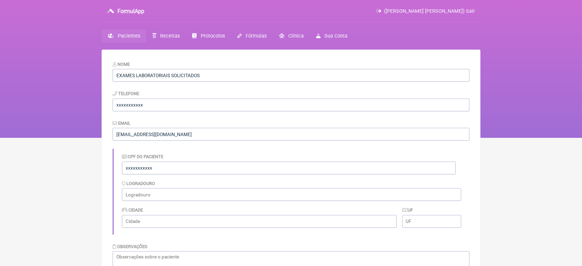
scroll to position [420, 0]
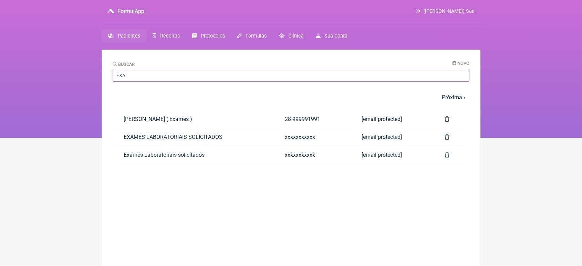
click at [137, 78] on input "EXA" at bounding box center [291, 75] width 357 height 13
type input "E"
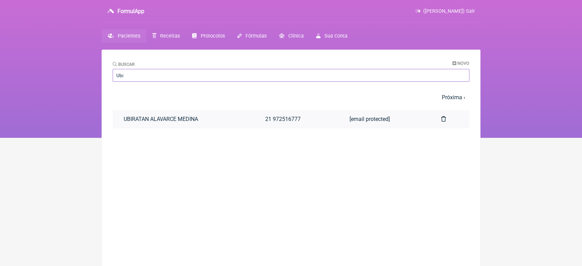
type input "Ubi"
click at [206, 120] on link "UBIRATAN ALAVARCE MEDINA" at bounding box center [183, 119] width 141 height 18
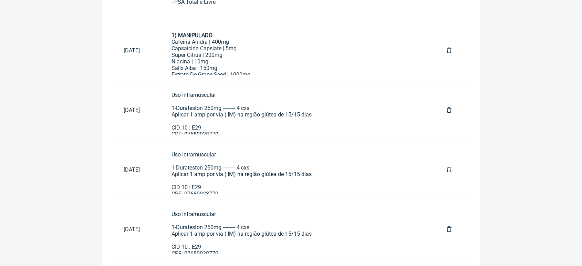
scroll to position [479, 0]
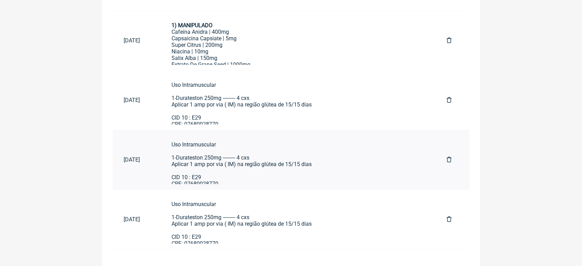
click at [329, 170] on div "Uso Intramuscular 1-Durateston 250mg --------- 4 cxs Aplicar 1 amp por via ( IM…" at bounding box center [297, 164] width 253 height 46
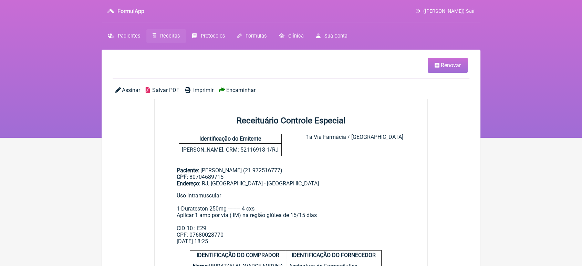
click at [449, 65] on span "Renovar" at bounding box center [451, 65] width 20 height 7
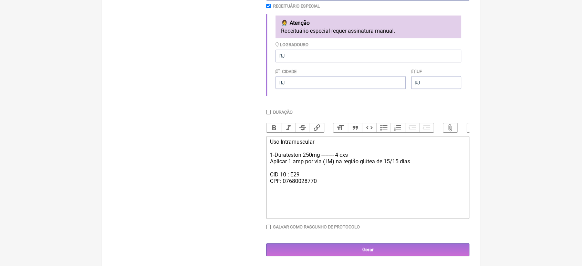
scroll to position [203, 0]
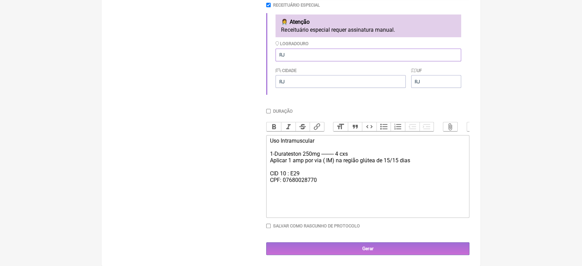
click at [308, 50] on input "RJ" at bounding box center [368, 55] width 186 height 13
type input "R"
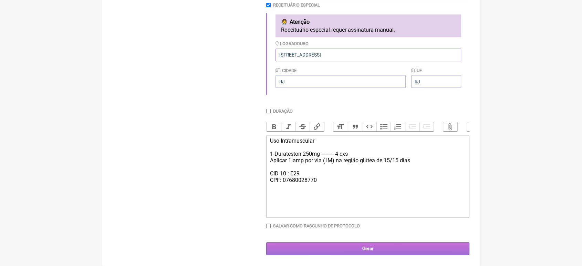
type input "Av. das Américas, 3500"
click at [372, 243] on input "Gerar" at bounding box center [367, 248] width 203 height 13
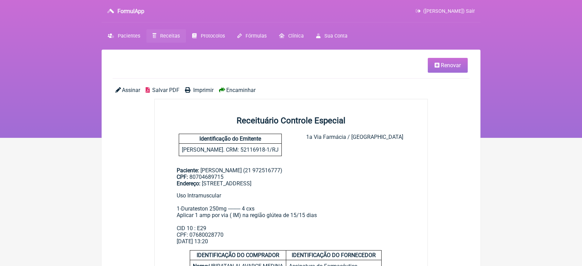
click at [202, 88] on span "Imprimir" at bounding box center [203, 90] width 20 height 7
click at [226, 91] on span "Encaminhar" at bounding box center [240, 90] width 29 height 7
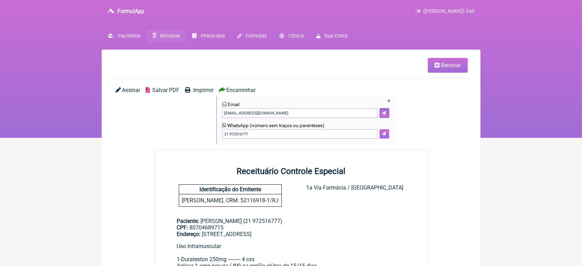
click at [381, 137] on button at bounding box center [384, 134] width 10 height 10
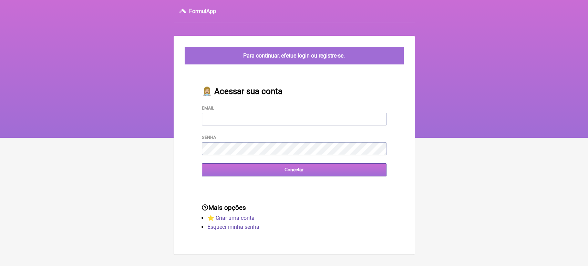
type input "[EMAIL_ADDRESS][DOMAIN_NAME]"
click at [244, 171] on input "Conectar" at bounding box center [294, 169] width 184 height 13
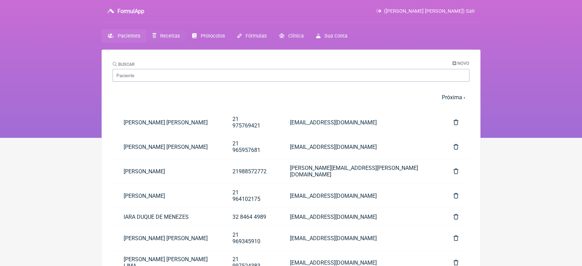
click at [175, 32] on link "Receitas" at bounding box center [166, 35] width 40 height 13
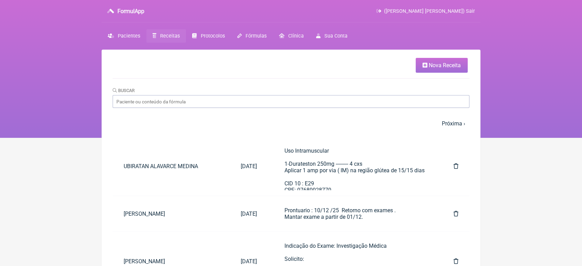
click at [428, 65] on span "Nova Receita" at bounding box center [444, 65] width 32 height 7
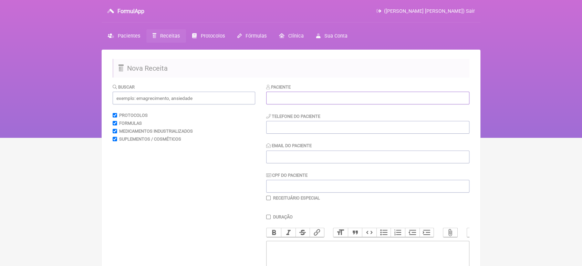
click at [378, 96] on input "text" at bounding box center [367, 98] width 203 height 13
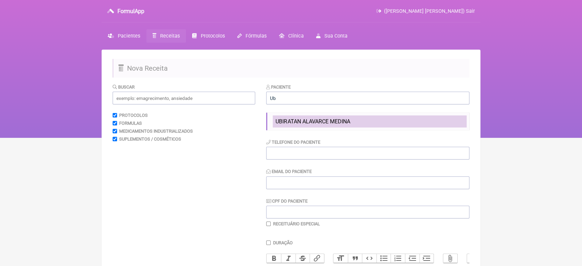
click at [374, 126] on li "UBIRATAN ALAVARCE MEDINA" at bounding box center [370, 121] width 194 height 12
type input "UBIRATAN ALAVARCE MEDINA"
type input "21 972516777"
type input "[EMAIL_ADDRESS][DOMAIN_NAME]"
type input "80704689715"
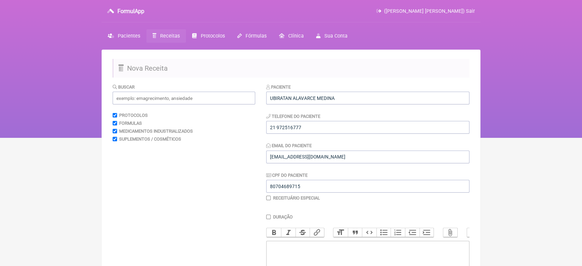
scroll to position [114, 0]
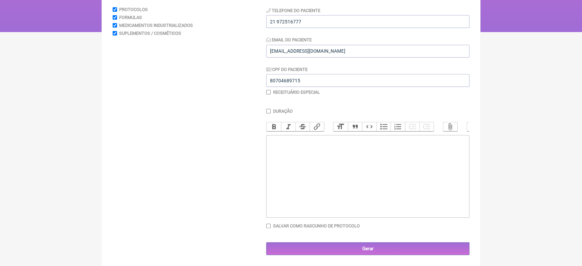
click at [374, 181] on trix-editor at bounding box center [367, 176] width 203 height 83
type trix-editor "<div>USO ORAL:<br>Nebivolol 5mg<br>1 x ao dia</div>"
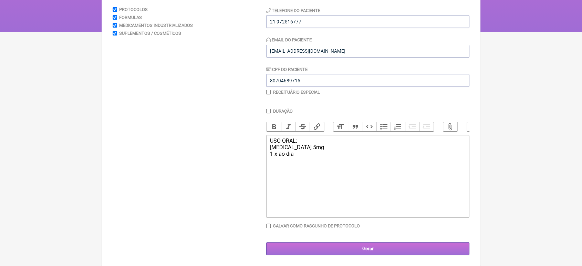
click at [373, 245] on input "Gerar" at bounding box center [367, 248] width 203 height 13
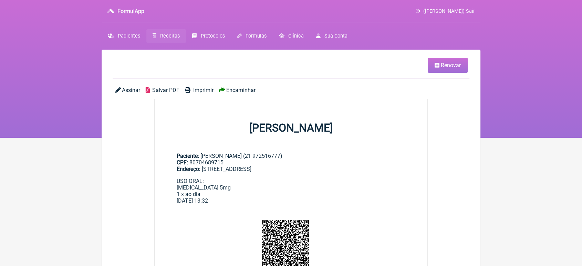
click at [235, 96] on div "Assinar Salvar PDF Imprimir Encaminhar" at bounding box center [291, 93] width 357 height 12
click at [235, 91] on span "Encaminhar" at bounding box center [240, 90] width 29 height 7
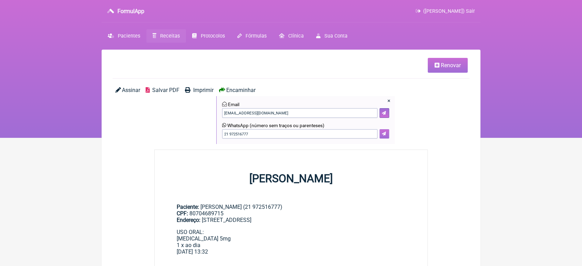
click at [385, 133] on icon at bounding box center [384, 133] width 4 height 4
click at [385, 132] on icon at bounding box center [384, 133] width 4 height 4
click at [198, 89] on span "Imprimir" at bounding box center [203, 90] width 20 height 7
